Goal: Information Seeking & Learning: Learn about a topic

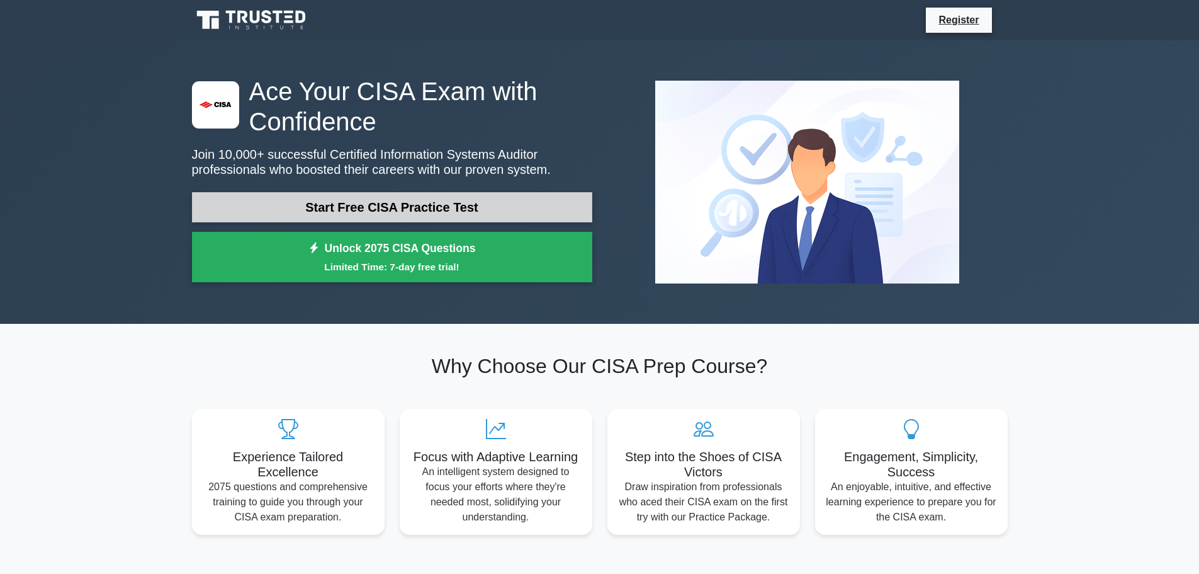
click at [489, 207] on link "Start Free CISA Practice Test" at bounding box center [392, 207] width 400 height 30
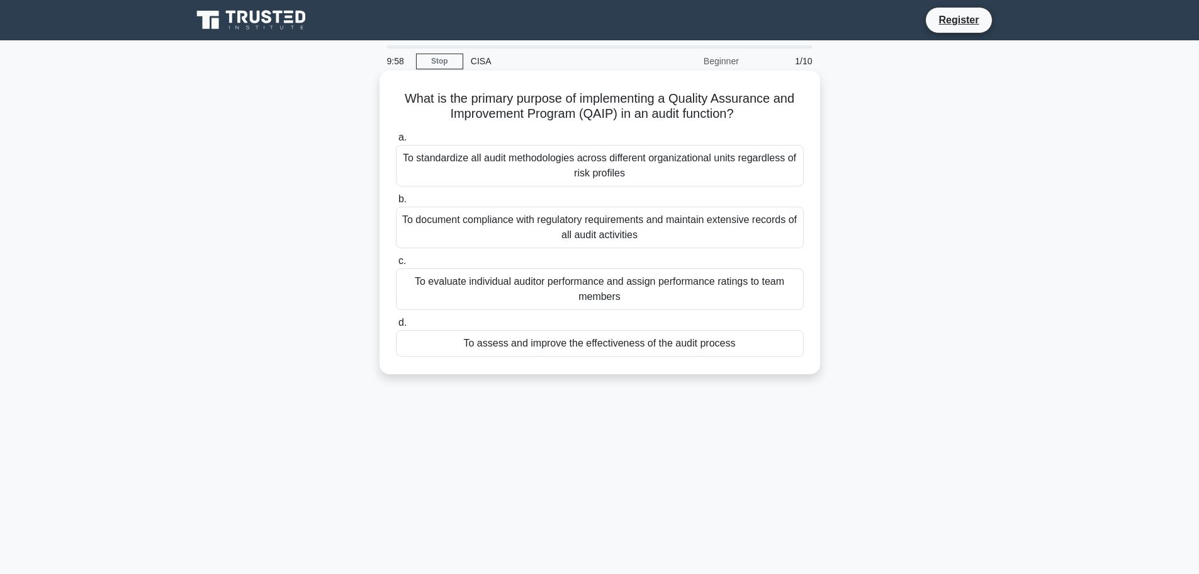
click at [594, 115] on h5 "What is the primary purpose of implementing a Quality Assurance and Improvement…" at bounding box center [600, 106] width 411 height 31
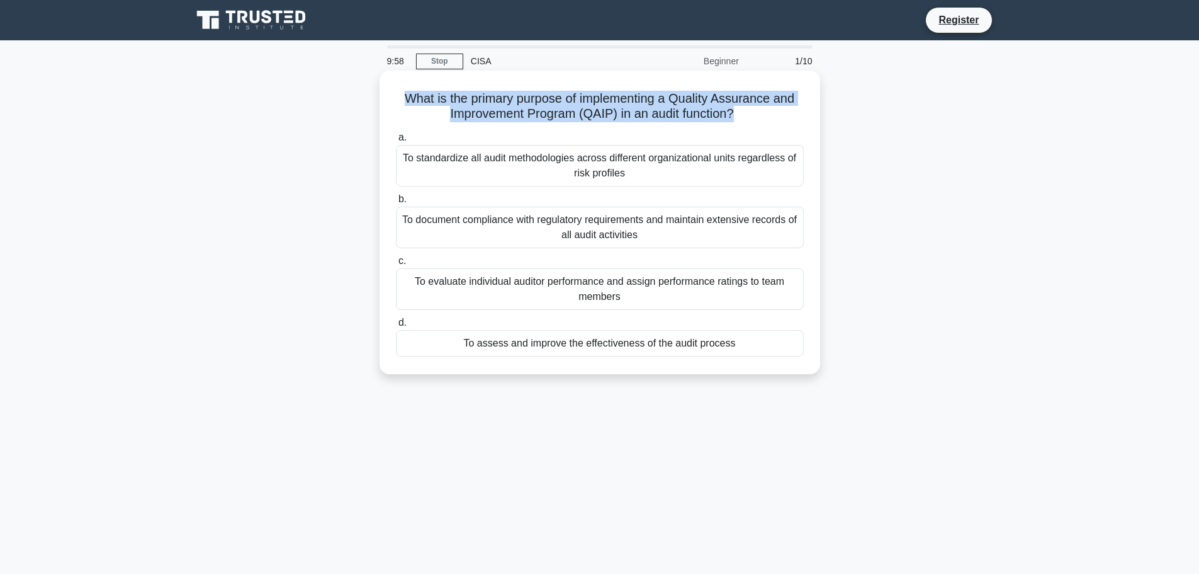
click at [594, 115] on h5 "What is the primary purpose of implementing a Quality Assurance and Improvement…" at bounding box center [600, 106] width 411 height 31
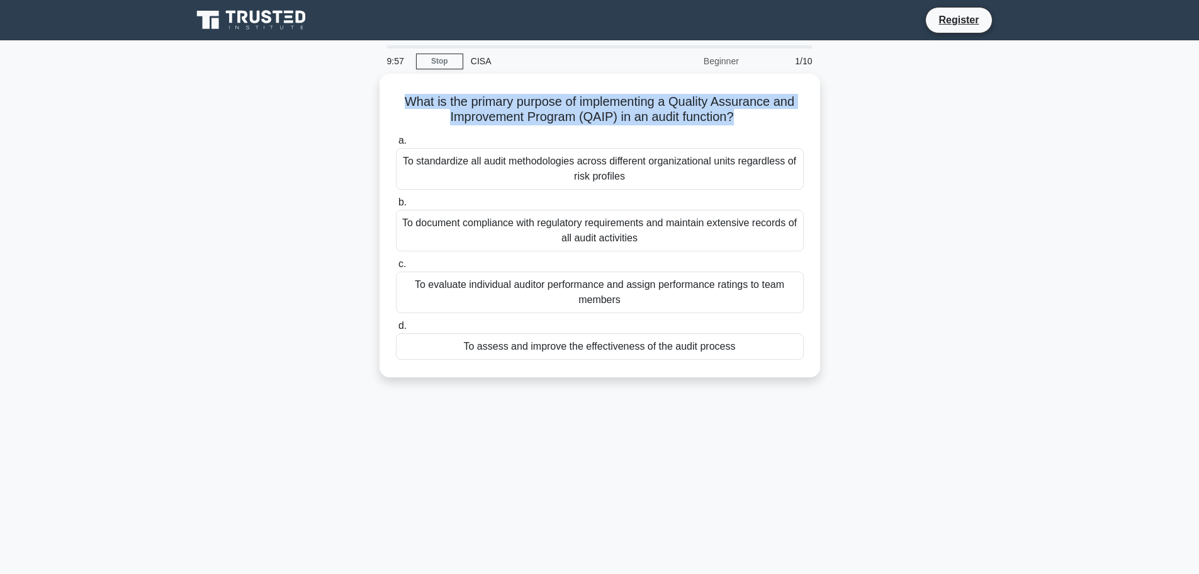
copy div "What is the primary purpose of implementing a Quality Assurance and Improvement…"
drag, startPoint x: 723, startPoint y: 336, endPoint x: 378, endPoint y: 157, distance: 388.1
click at [378, 157] on div "What is the primary purpose of implementing a Quality Assurance and Improvement…" at bounding box center [599, 233] width 831 height 319
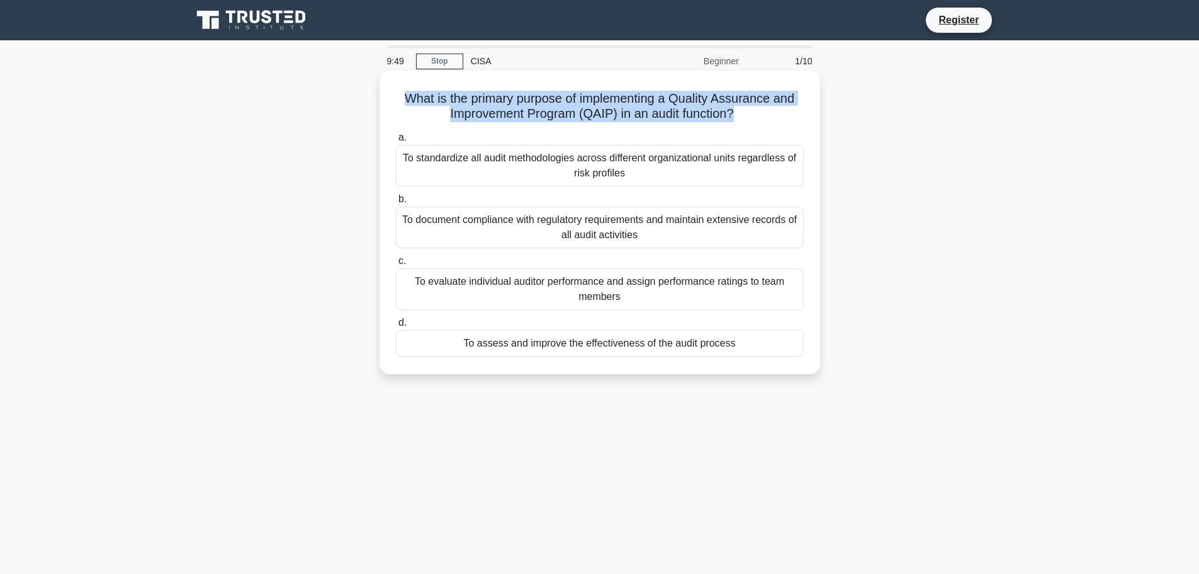
copy div "To standardize all audit methodologies across different organizational units re…"
click at [441, 197] on label "b. To document compliance with regulatory requirements and maintain extensive r…" at bounding box center [600, 219] width 408 height 57
click at [396, 197] on input "b. To document compliance with regulatory requirements and maintain extensive r…" at bounding box center [396, 199] width 0 height 8
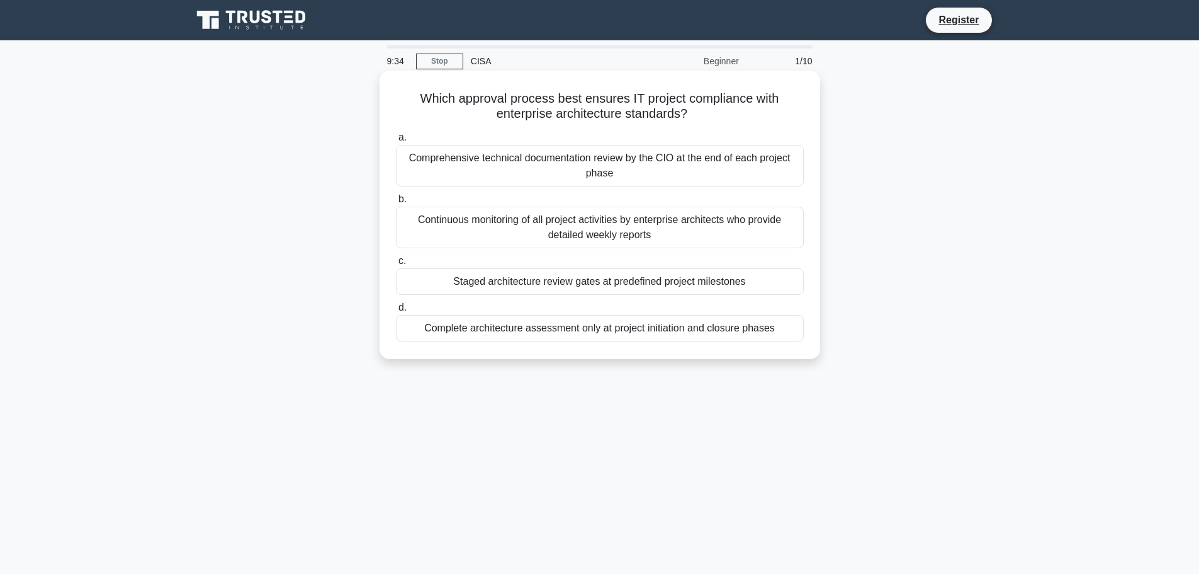
click at [434, 225] on div "Continuous monitoring of all project activities by enterprise architects who pr…" at bounding box center [600, 228] width 408 height 42
click at [396, 203] on input "b. Continuous monitoring of all project activities by enterprise architects who…" at bounding box center [396, 199] width 0 height 8
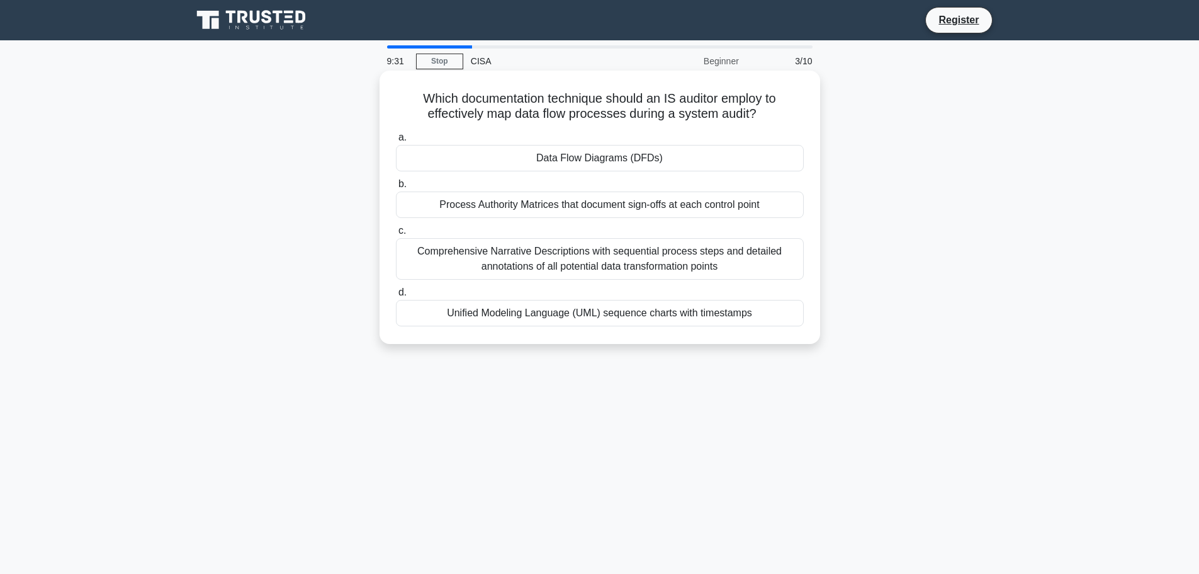
drag, startPoint x: 406, startPoint y: 94, endPoint x: 791, endPoint y: 330, distance: 451.1
click at [791, 330] on div "Which documentation technique should an IS auditor employ to effectively map da…" at bounding box center [600, 207] width 431 height 263
copy div "Which documentation technique should an IS auditor employ to effectively map da…"
click at [485, 265] on div "Comprehensive Narrative Descriptions with sequential process steps and detailed…" at bounding box center [600, 259] width 408 height 42
click at [396, 235] on input "c. Comprehensive Narrative Descriptions with sequential process steps and detai…" at bounding box center [396, 231] width 0 height 8
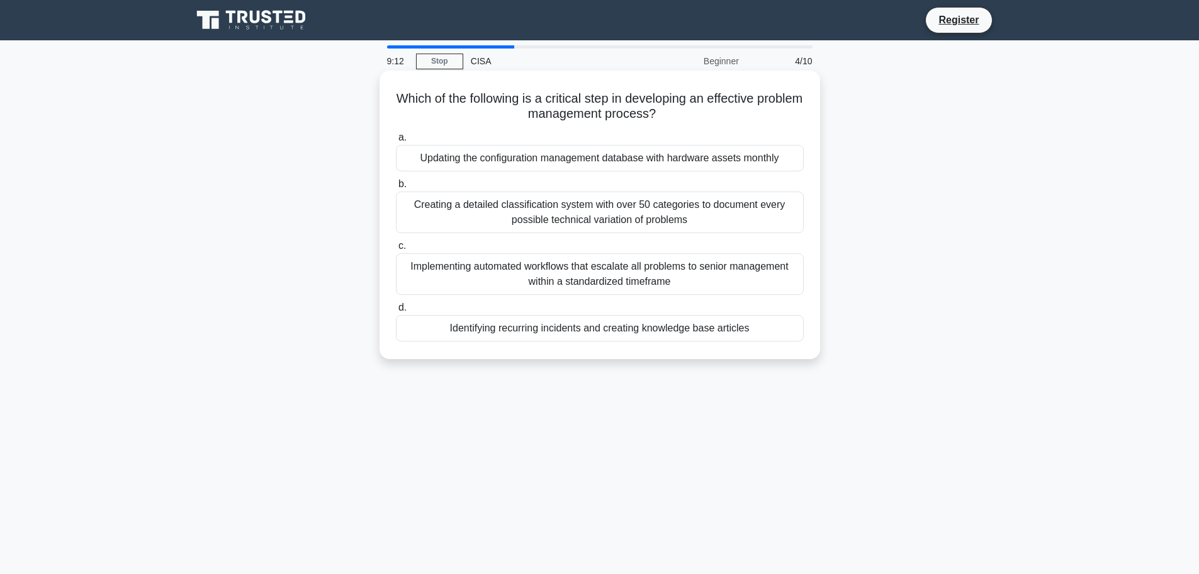
drag, startPoint x: 411, startPoint y: 93, endPoint x: 767, endPoint y: 323, distance: 423.5
click at [767, 323] on div "Which of the following is a critical step in developing an effective problem ma…" at bounding box center [600, 215] width 431 height 278
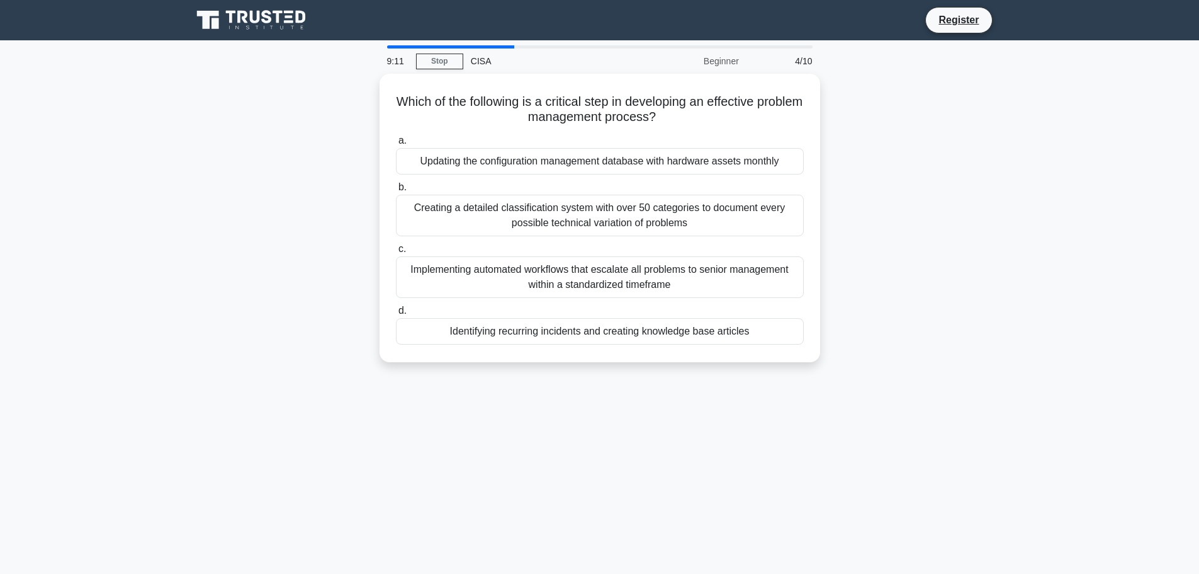
copy div "Which of the following is a critical step in developing an effective problem ma…"
click at [954, 251] on div "Which of the following is a critical step in developing an effective problem ma…" at bounding box center [599, 225] width 831 height 303
